Goal: Task Accomplishment & Management: Manage account settings

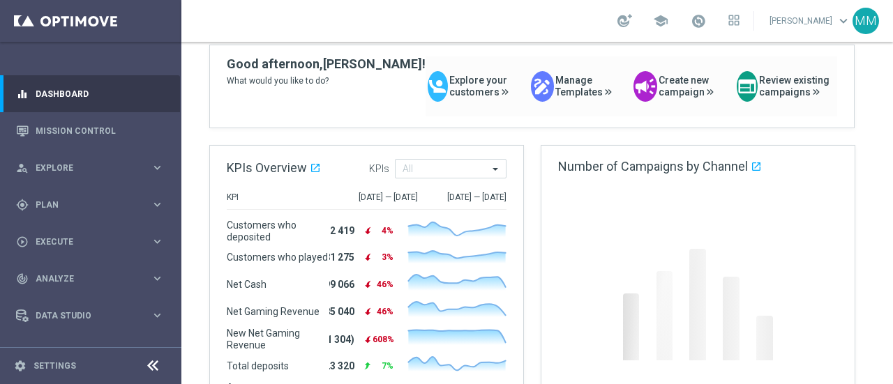
scroll to position [140, 0]
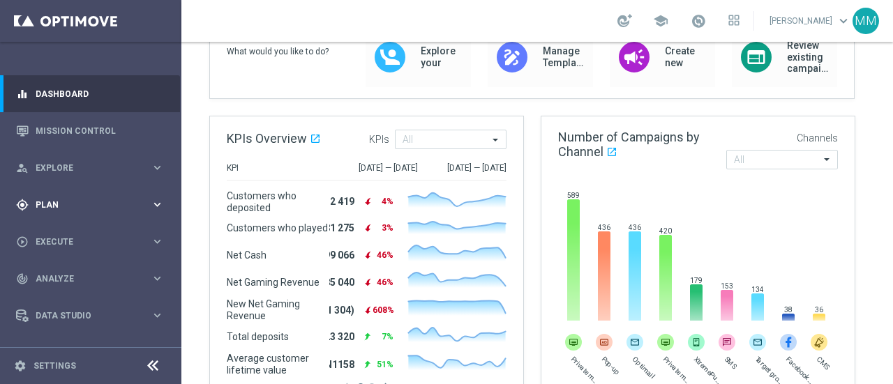
click at [46, 202] on span "Plan" at bounding box center [93, 205] width 115 height 8
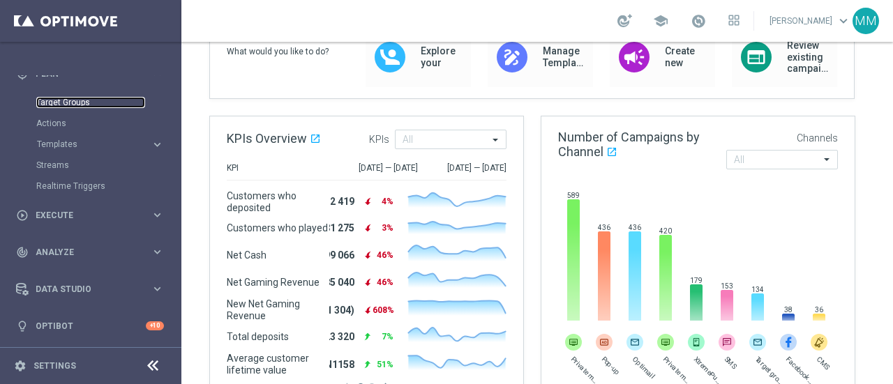
click at [87, 104] on link "Target Groups" at bounding box center [90, 102] width 109 height 11
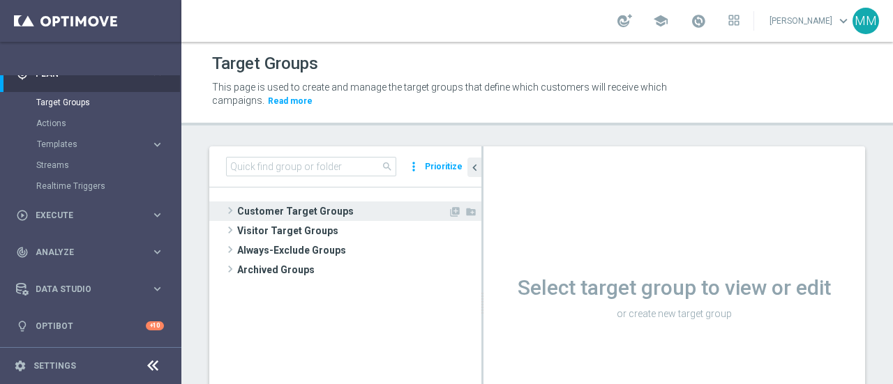
click at [294, 215] on span "Customer Target Groups" at bounding box center [342, 212] width 211 height 20
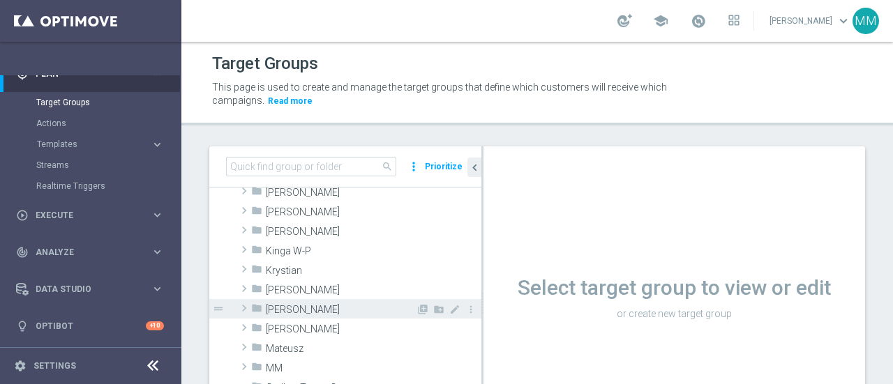
scroll to position [279, 0]
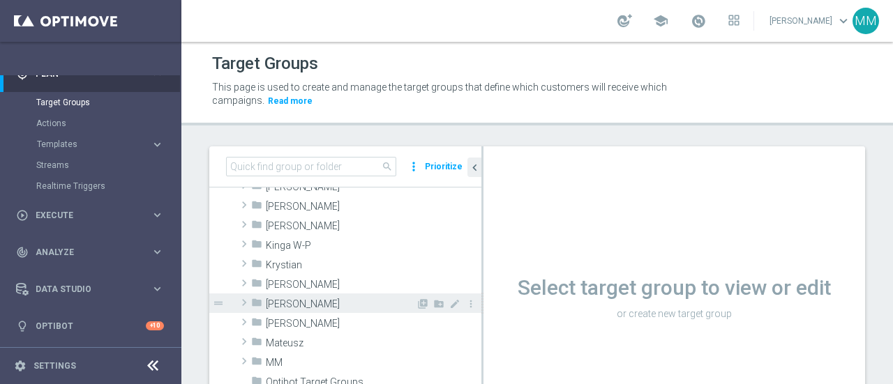
click at [292, 304] on span "[PERSON_NAME]" at bounding box center [341, 305] width 150 height 12
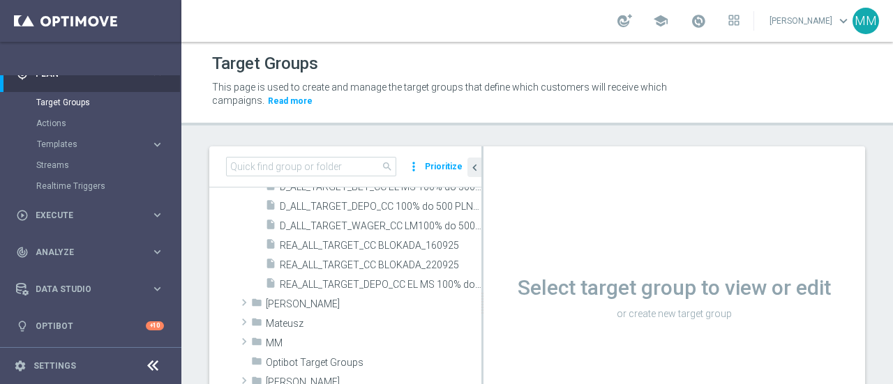
scroll to position [558, 0]
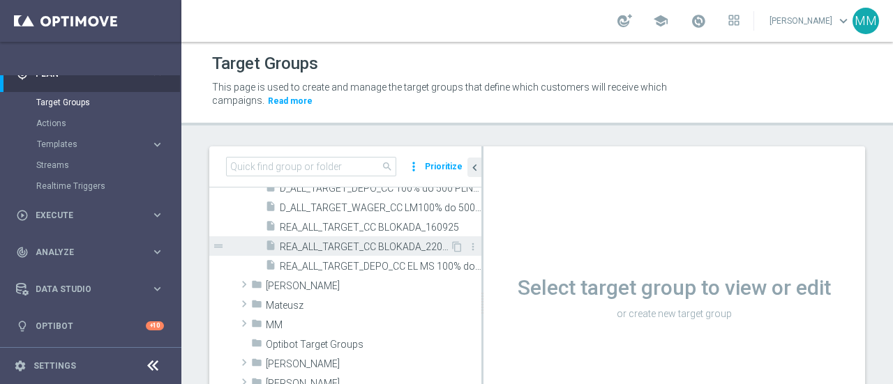
click at [414, 244] on span "REA_ALL_TARGET_CC BLOKADA_220925" at bounding box center [365, 247] width 170 height 12
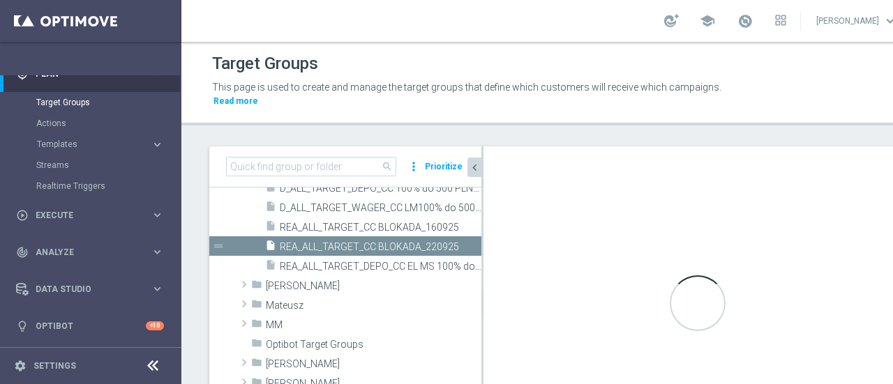
click at [477, 170] on icon "chevron_left" at bounding box center [474, 167] width 13 height 13
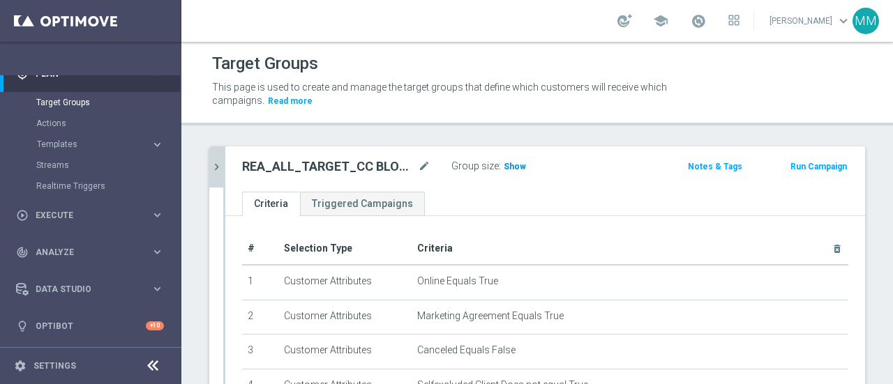
click at [517, 167] on span "Show" at bounding box center [515, 167] width 22 height 10
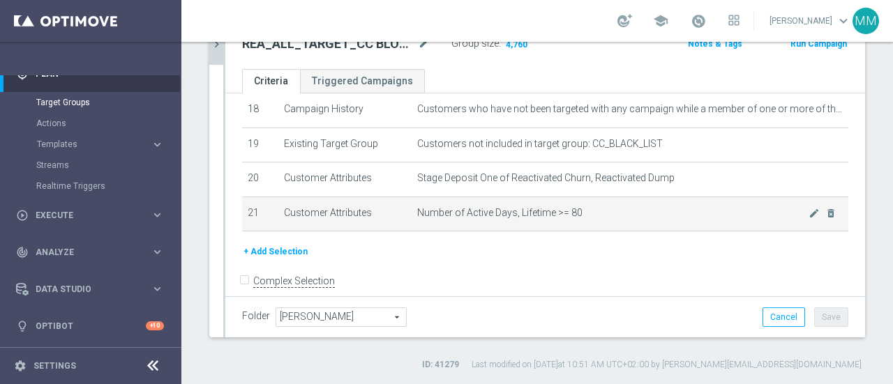
scroll to position [640, 0]
